Goal: Navigation & Orientation: Find specific page/section

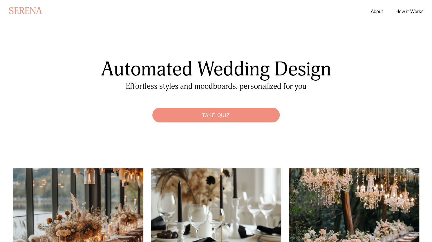
click at [379, 12] on link "About" at bounding box center [376, 11] width 12 height 10
